Goal: Participate in discussion

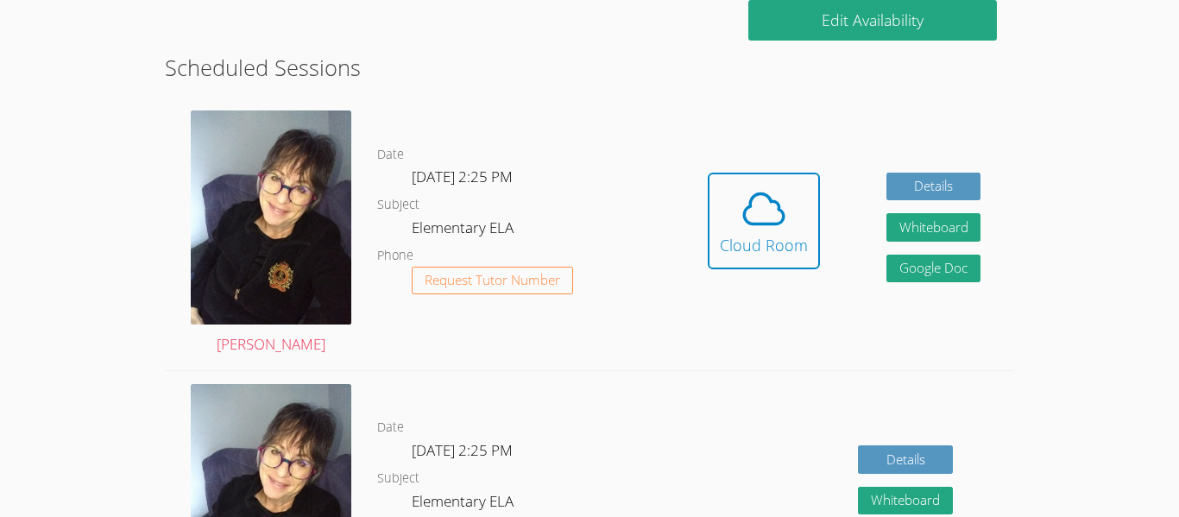
scroll to position [281, 0]
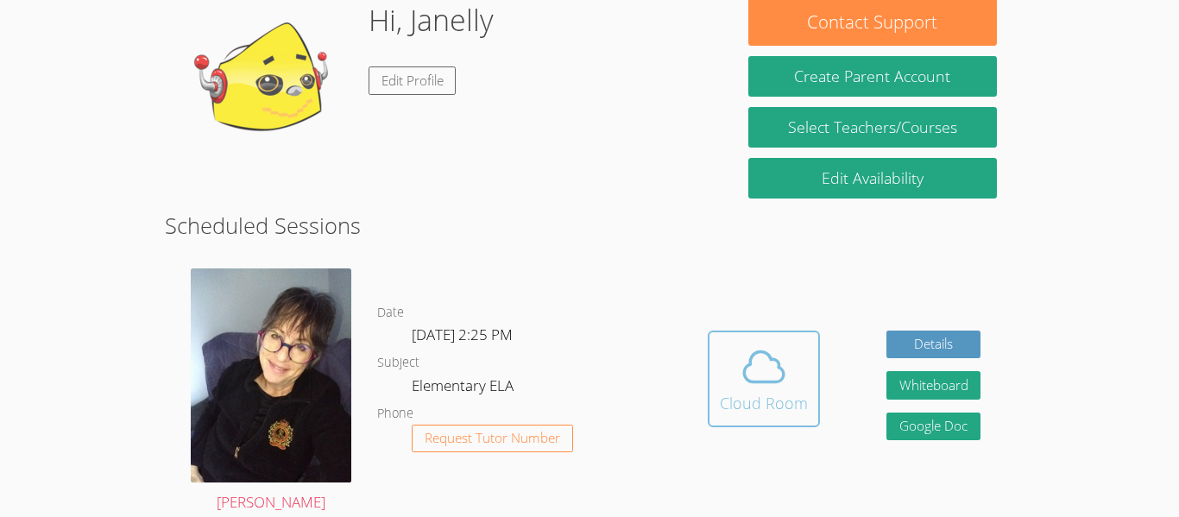
click at [795, 359] on span at bounding box center [764, 367] width 88 height 48
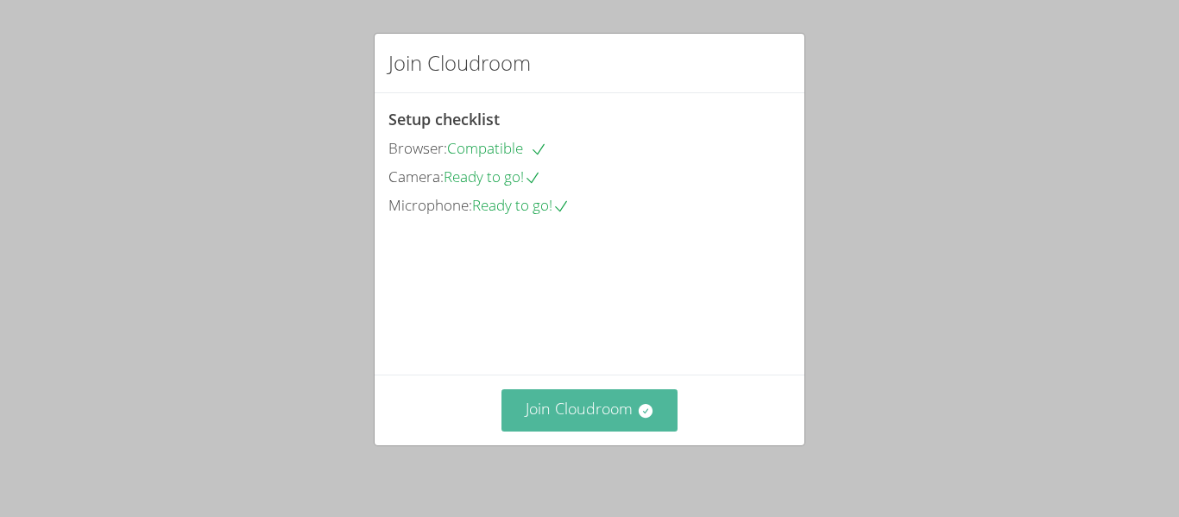
click at [658, 398] on button "Join Cloudroom" at bounding box center [589, 410] width 177 height 42
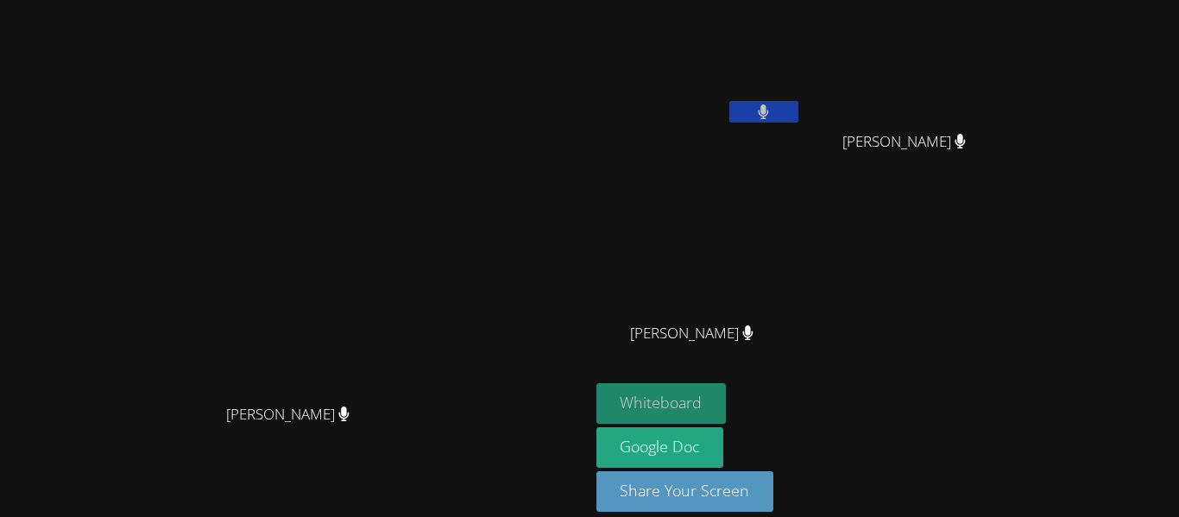
click at [726, 393] on button "Whiteboard" at bounding box center [661, 403] width 130 height 41
click at [798, 111] on button at bounding box center [763, 112] width 69 height 22
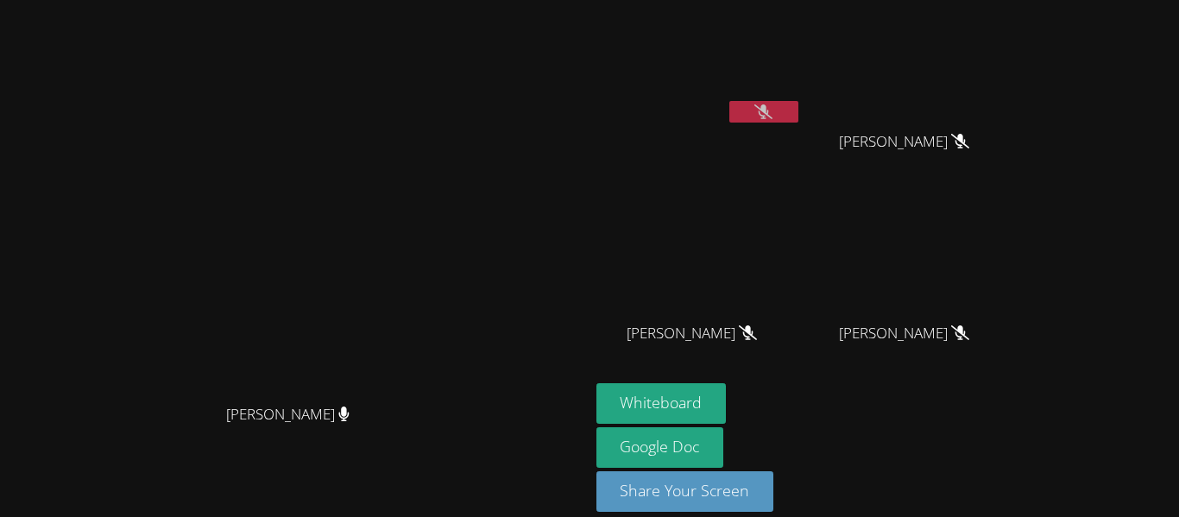
click at [772, 108] on icon at bounding box center [763, 111] width 18 height 15
click at [798, 102] on button at bounding box center [763, 112] width 69 height 22
click at [798, 107] on button at bounding box center [763, 112] width 69 height 22
click at [772, 111] on icon at bounding box center [763, 111] width 18 height 15
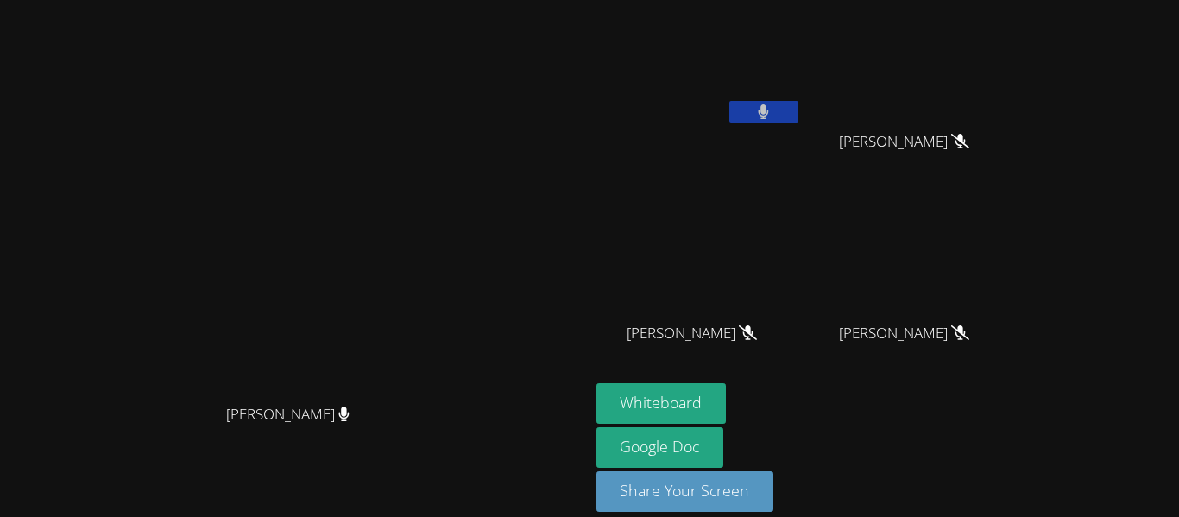
click at [769, 111] on icon at bounding box center [763, 111] width 11 height 15
click at [798, 125] on div at bounding box center [763, 114] width 69 height 26
click at [798, 113] on button at bounding box center [763, 112] width 69 height 22
click at [798, 110] on button at bounding box center [763, 112] width 69 height 22
click at [798, 104] on button at bounding box center [763, 112] width 69 height 22
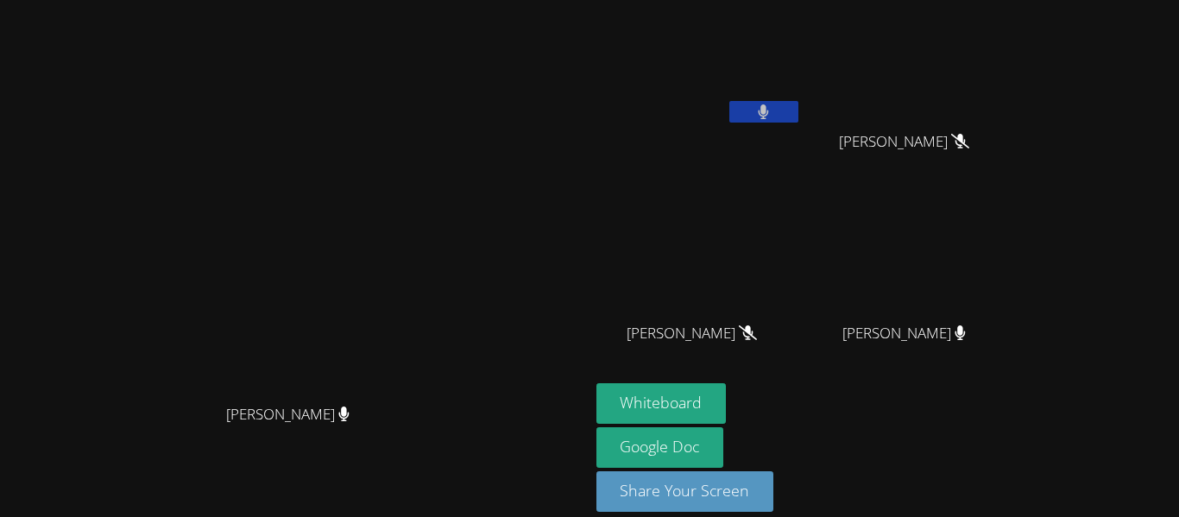
click at [798, 105] on button at bounding box center [763, 112] width 69 height 22
click at [798, 115] on button at bounding box center [763, 112] width 69 height 22
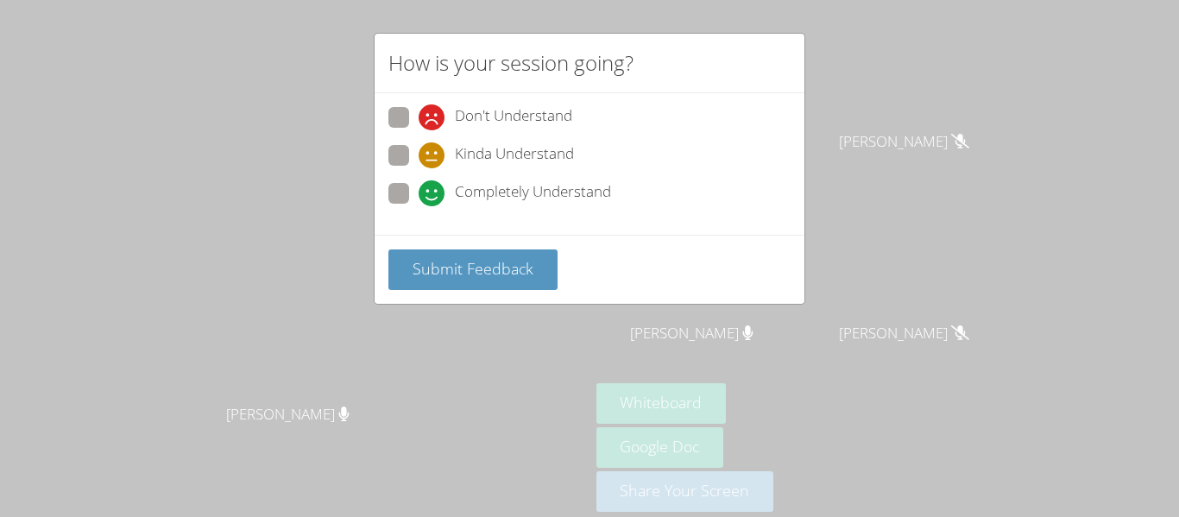
click at [523, 192] on span "Completely Understand" at bounding box center [533, 193] width 156 height 26
click at [433, 192] on input "Completely Understand" at bounding box center [425, 190] width 15 height 15
radio input "true"
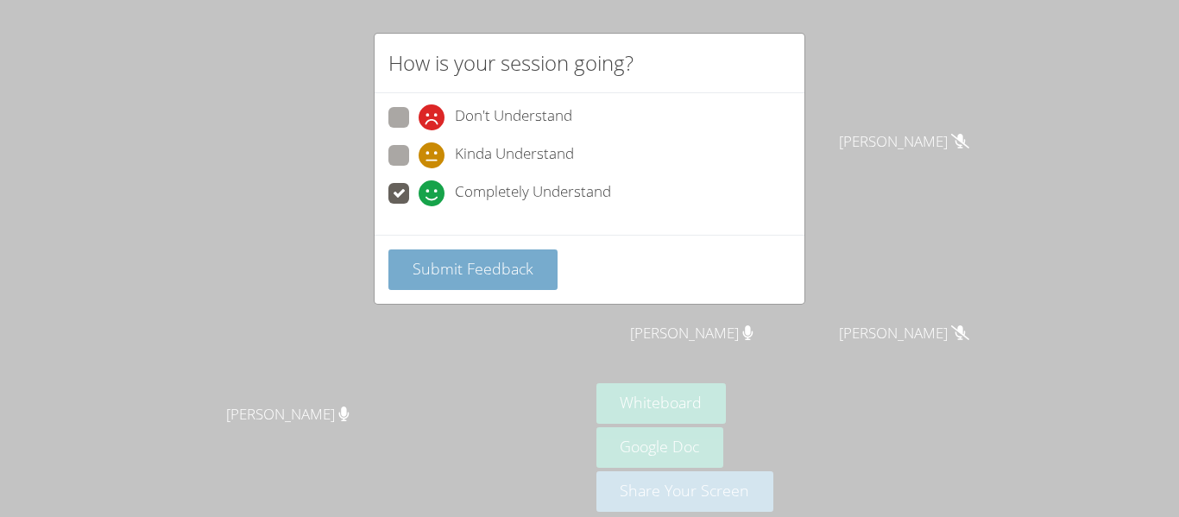
click at [531, 265] on button "Submit Feedback" at bounding box center [472, 269] width 169 height 41
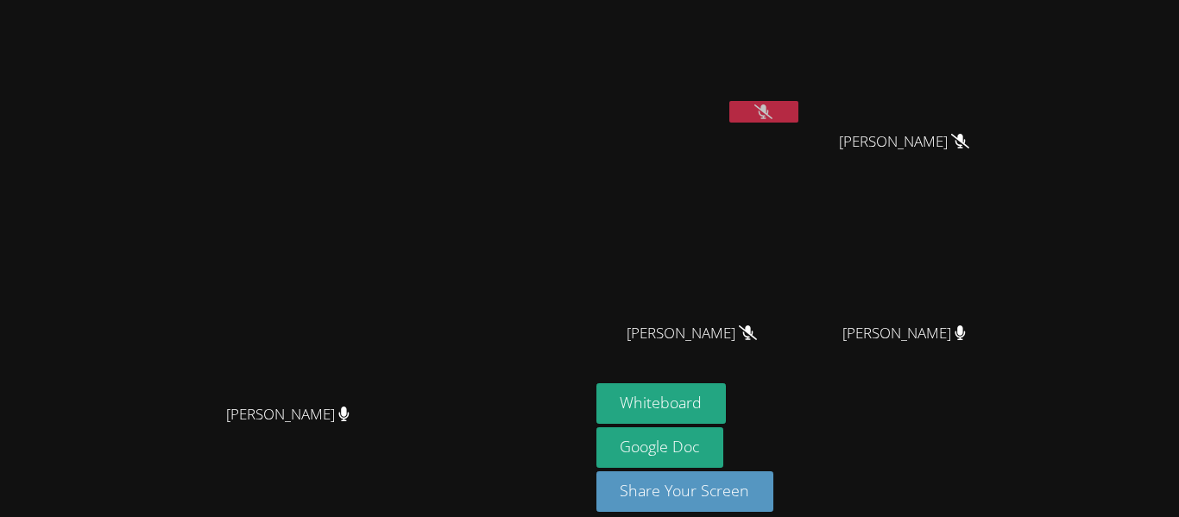
click at [798, 116] on button at bounding box center [763, 112] width 69 height 22
click at [798, 113] on button at bounding box center [763, 112] width 69 height 22
